Goal: Navigation & Orientation: Understand site structure

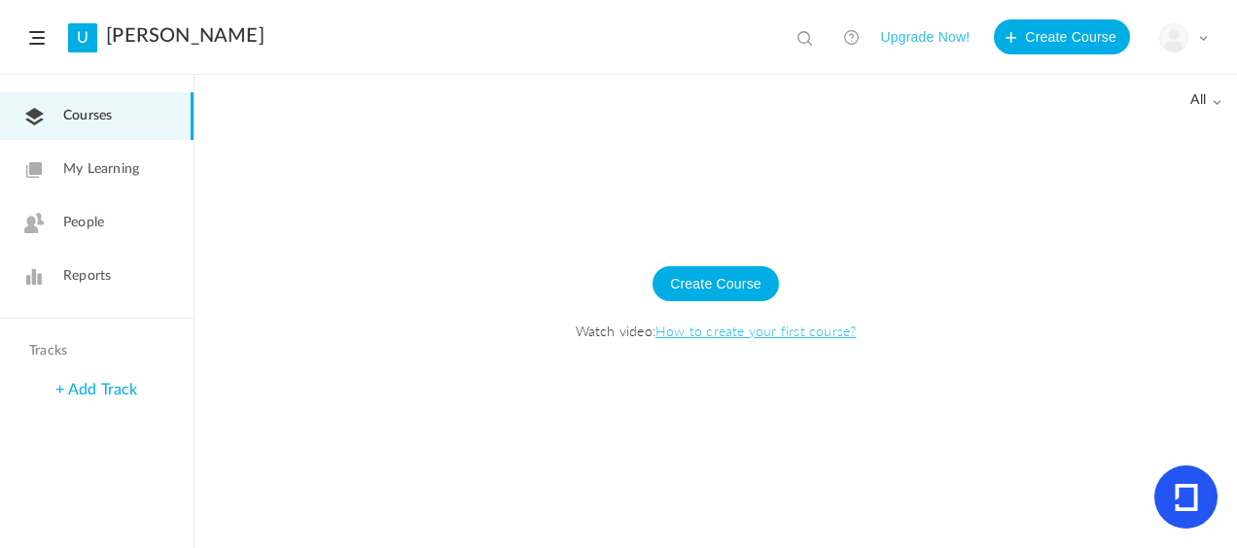
click at [100, 169] on span "My Learning" at bounding box center [101, 169] width 76 height 20
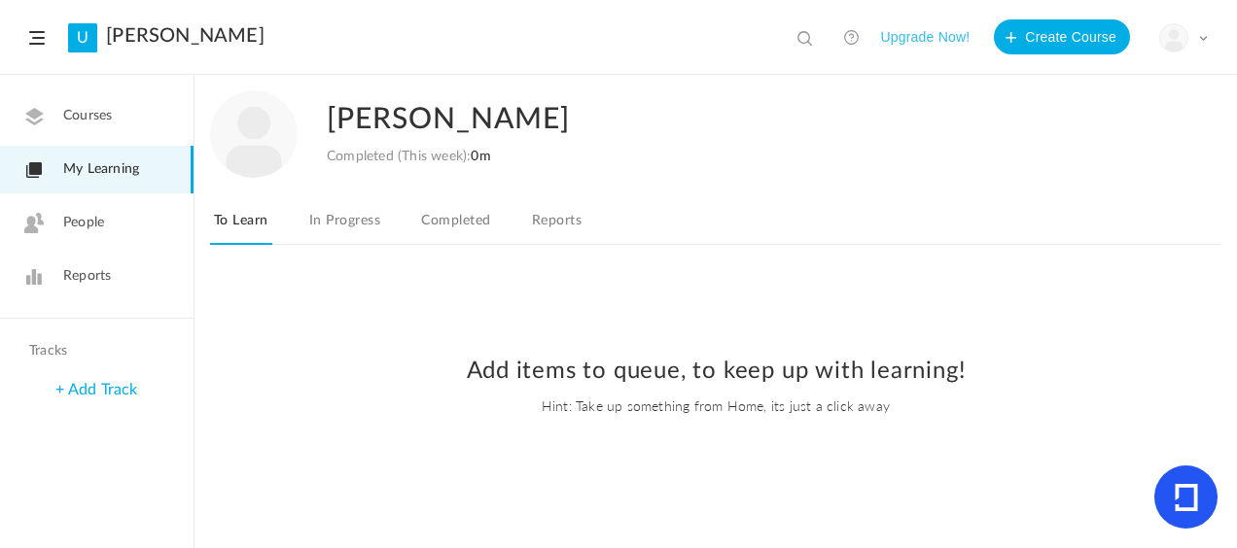
click at [93, 235] on link "People" at bounding box center [96, 223] width 193 height 48
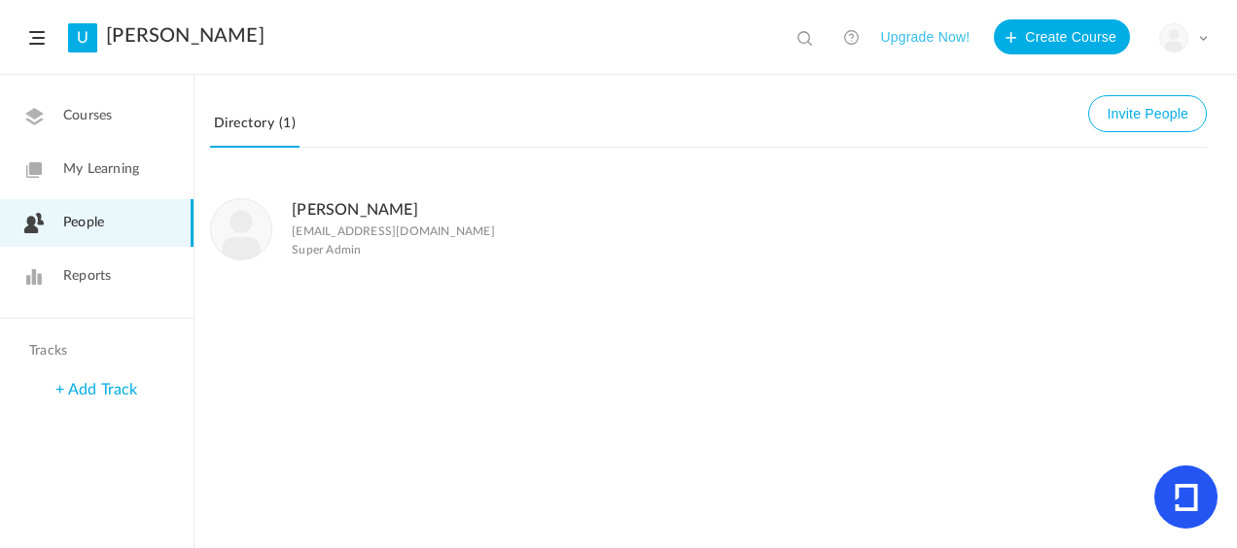
click at [94, 273] on span "Reports" at bounding box center [87, 276] width 48 height 20
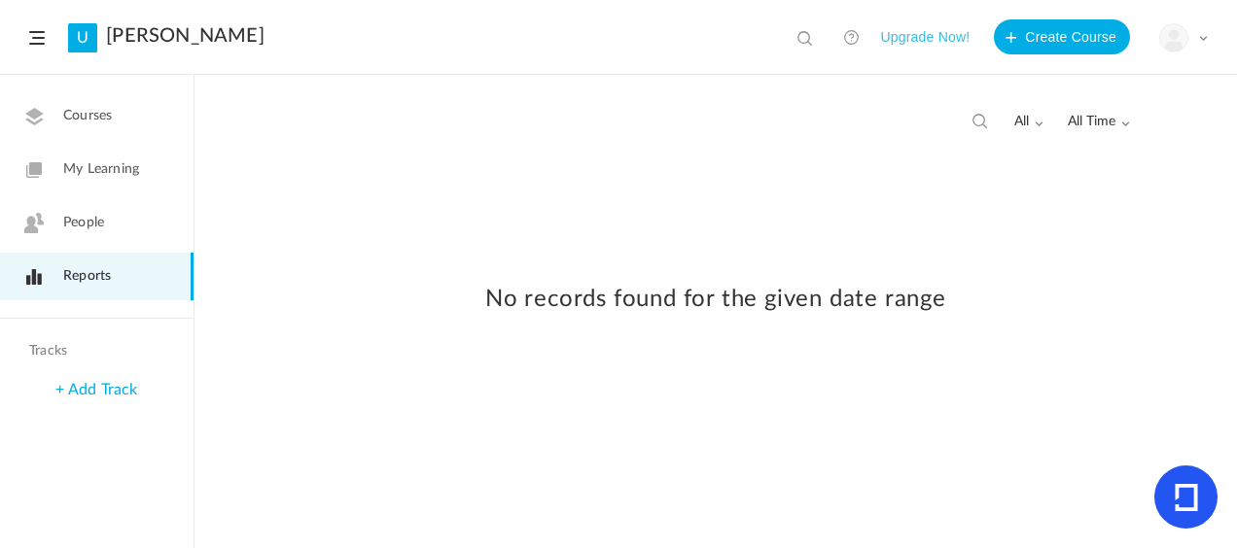
click at [86, 379] on div "+ Add Track" at bounding box center [96, 390] width 193 height 42
click at [87, 394] on link "+ Add Track" at bounding box center [96, 390] width 82 height 16
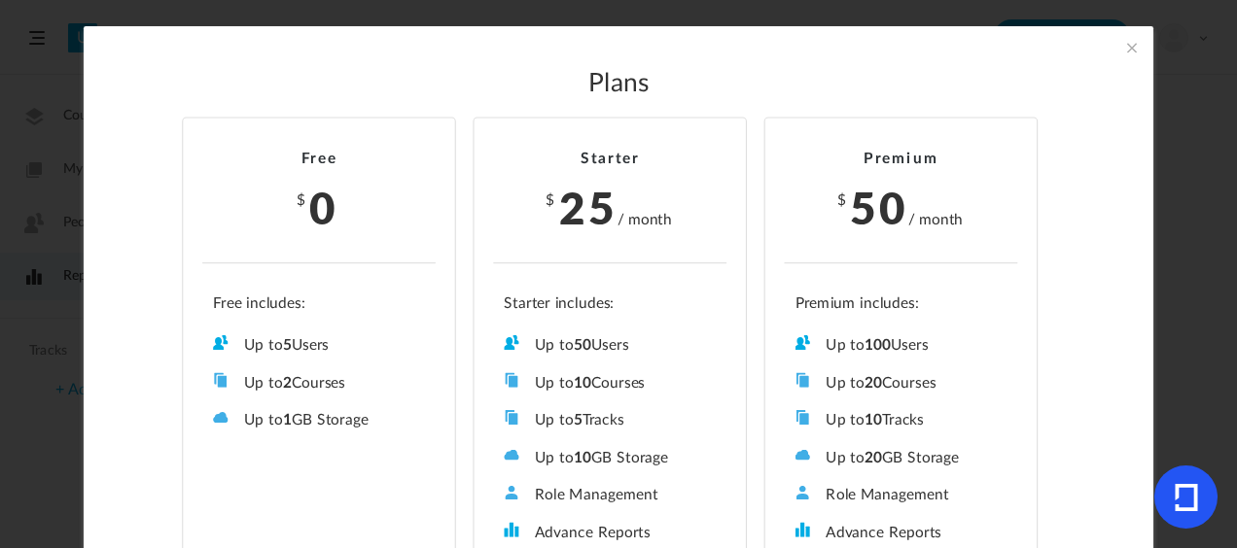
click at [1128, 44] on span at bounding box center [1131, 47] width 21 height 21
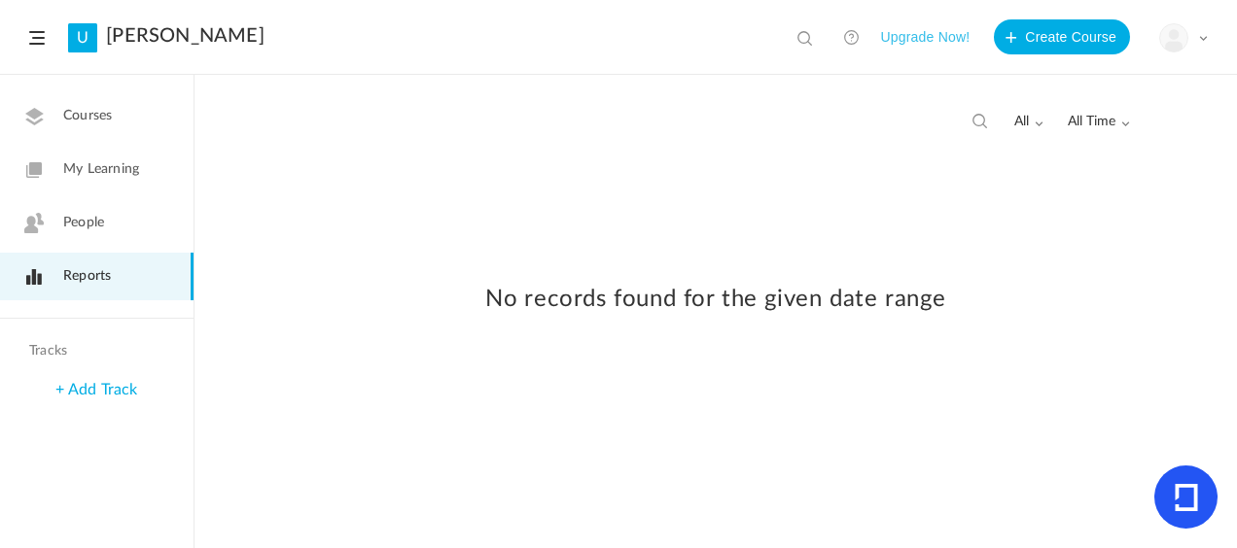
click at [72, 132] on link "Courses" at bounding box center [96, 116] width 193 height 48
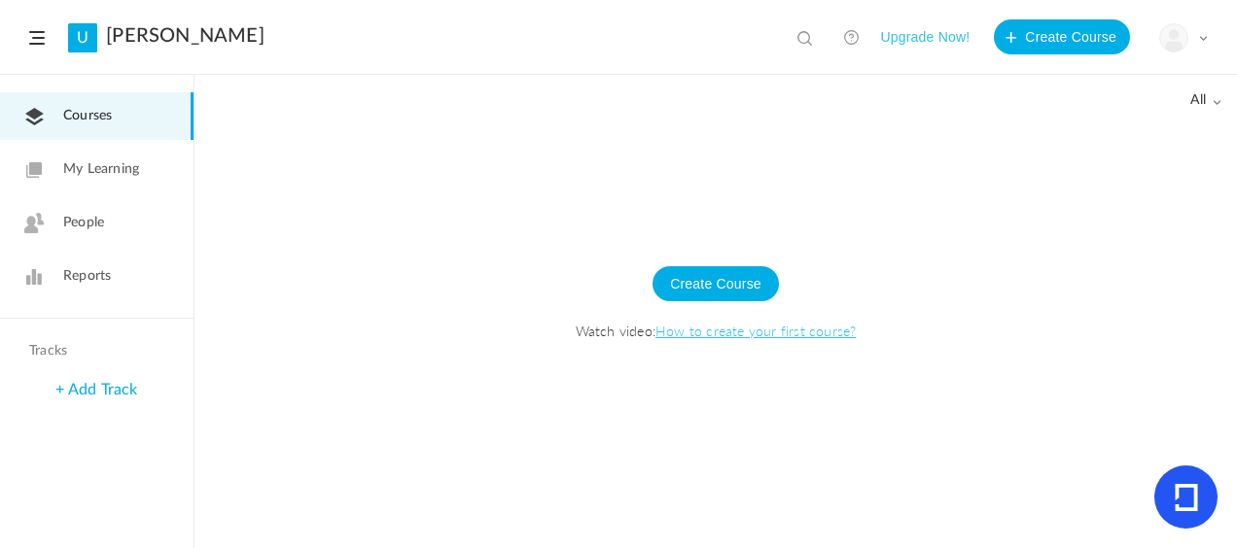
click at [169, 161] on link "My Learning" at bounding box center [96, 170] width 193 height 48
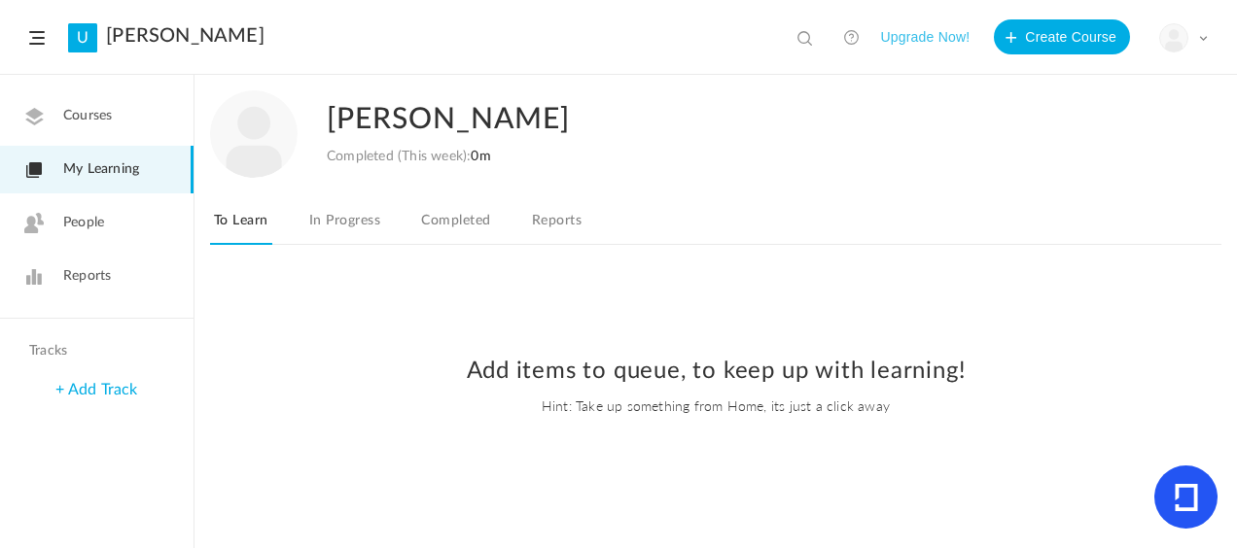
click at [160, 207] on link "People" at bounding box center [96, 223] width 193 height 48
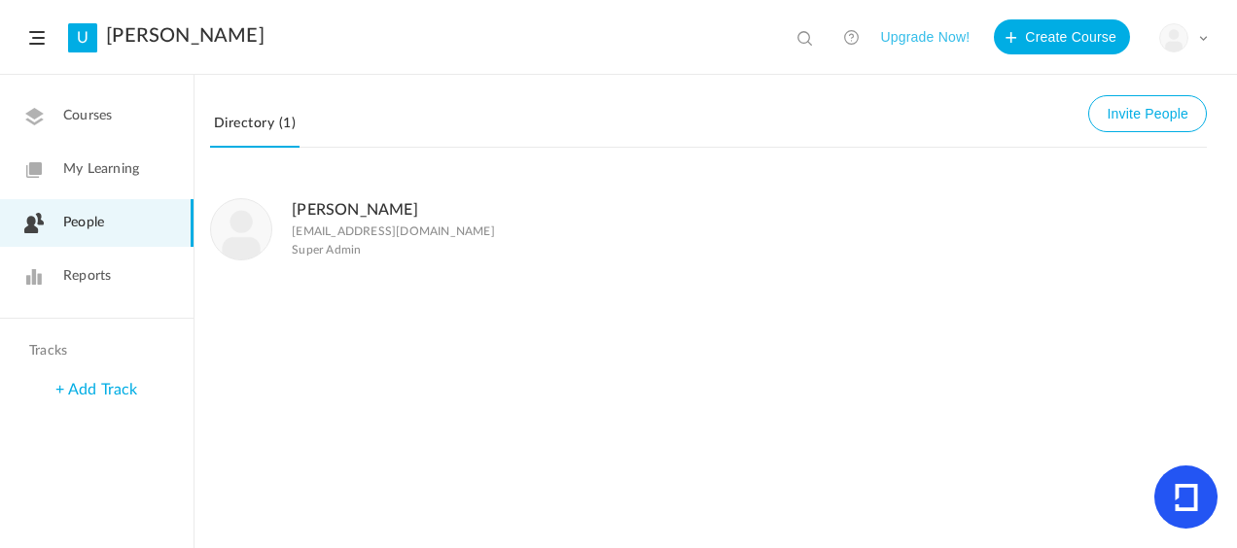
click at [133, 268] on link "Reports" at bounding box center [96, 277] width 193 height 48
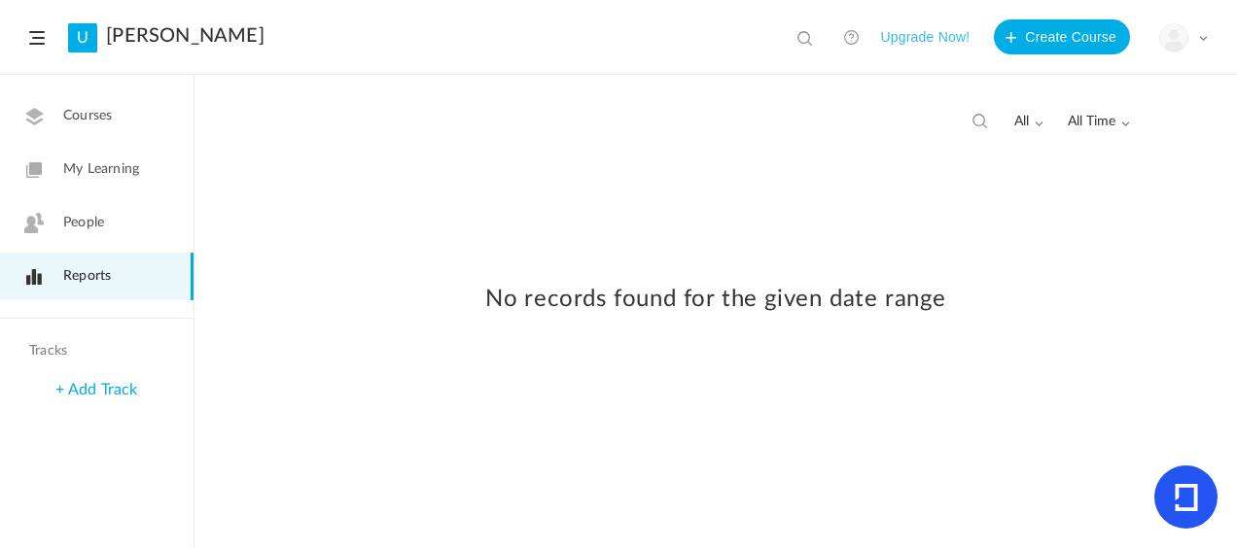
click at [31, 27] on header "U [PERSON_NAME] View all No results Upgrade Now! Create Course My Profile Unive…" at bounding box center [618, 37] width 1237 height 75
click at [34, 47] on header "U [PERSON_NAME] View all No results Upgrade Now! Create Course My Profile Unive…" at bounding box center [618, 37] width 1237 height 75
click at [39, 38] on span at bounding box center [37, 38] width 16 height 14
